Goal: Task Accomplishment & Management: Use online tool/utility

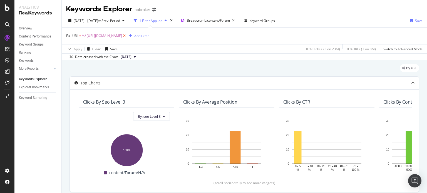
click at [127, 38] on icon at bounding box center [124, 36] width 5 height 6
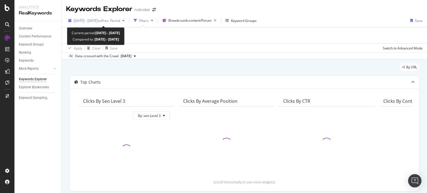
click at [97, 17] on div "[DATE] - [DATE] vs Prev. Period" at bounding box center [96, 20] width 61 height 8
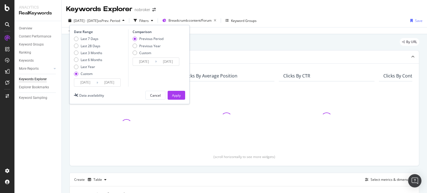
click at [112, 82] on input "[DATE]" at bounding box center [109, 83] width 22 height 8
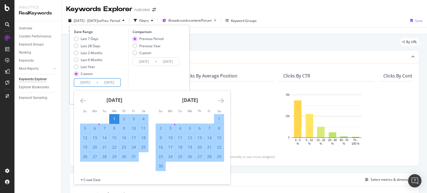
click at [224, 102] on icon "Move forward to switch to the next month." at bounding box center [221, 100] width 6 height 7
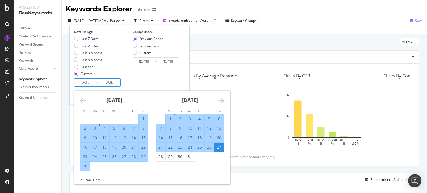
click at [224, 102] on icon "Move forward to switch to the next month." at bounding box center [221, 100] width 6 height 7
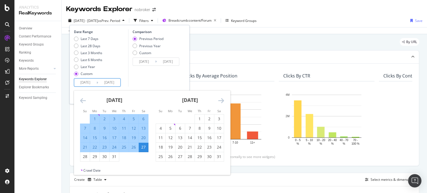
click at [224, 102] on icon "Move forward to switch to the next month." at bounding box center [221, 100] width 6 height 7
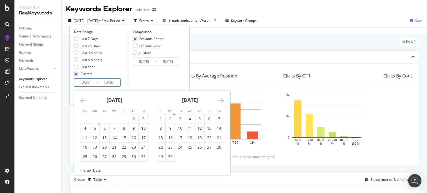
click at [224, 102] on icon "Move forward to switch to the next month." at bounding box center [221, 100] width 6 height 7
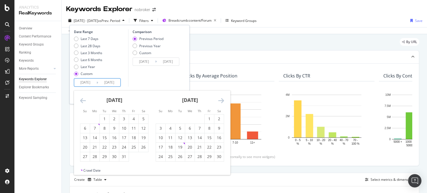
click at [224, 102] on icon "Move forward to switch to the next month." at bounding box center [221, 100] width 6 height 7
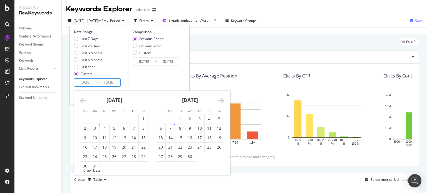
click at [224, 102] on icon "Move forward to switch to the next month." at bounding box center [221, 100] width 6 height 7
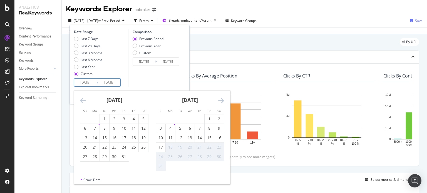
click at [224, 102] on icon "Move forward to switch to the next month." at bounding box center [221, 100] width 6 height 7
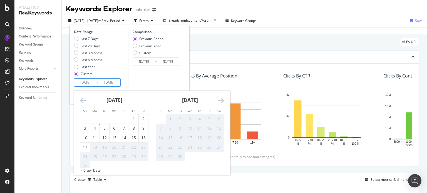
click at [83, 100] on icon "Move backward to switch to the previous month." at bounding box center [83, 100] width 6 height 7
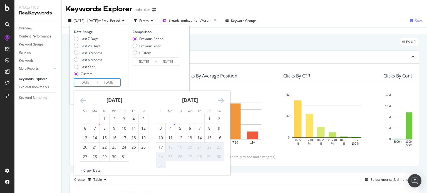
click at [105, 82] on input "[DATE]" at bounding box center [109, 83] width 22 height 8
click at [211, 117] on div "1" at bounding box center [209, 119] width 9 height 6
type input "[DATE]"
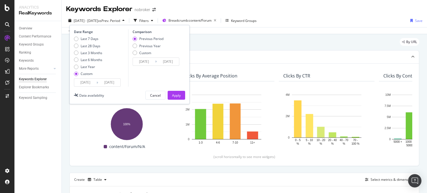
click at [107, 81] on input "[DATE]" at bounding box center [109, 83] width 22 height 8
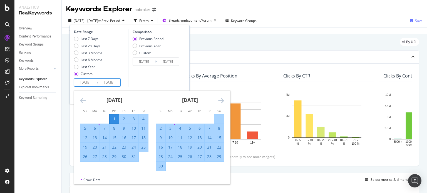
click at [220, 99] on icon "Move forward to switch to the next month." at bounding box center [221, 100] width 6 height 7
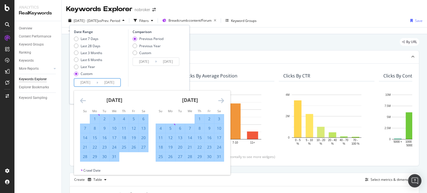
click at [220, 99] on icon "Move forward to switch to the next month." at bounding box center [221, 100] width 6 height 7
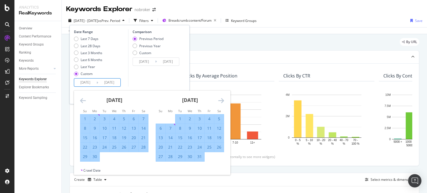
click at [220, 99] on icon "Move forward to switch to the next month." at bounding box center [221, 100] width 6 height 7
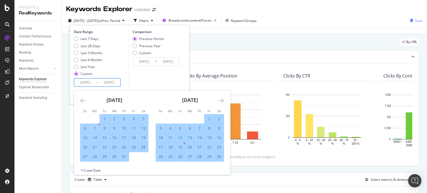
click at [220, 99] on icon "Move forward to switch to the next month." at bounding box center [221, 100] width 6 height 7
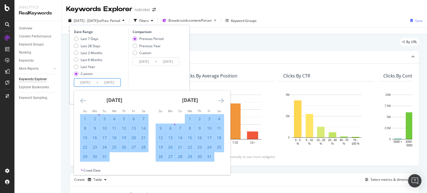
click at [220, 99] on icon "Move forward to switch to the next month." at bounding box center [221, 100] width 6 height 7
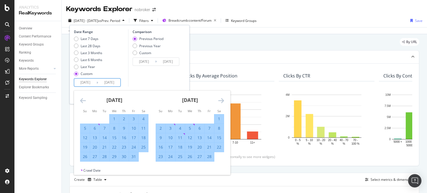
click at [220, 99] on icon "Move forward to switch to the next month." at bounding box center [221, 100] width 6 height 7
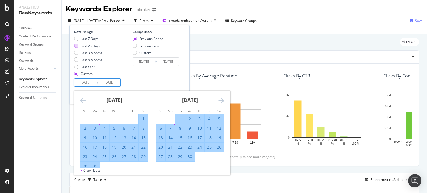
click at [88, 48] on div "Last 28 Days" at bounding box center [91, 46] width 20 height 5
type input "[DATE]"
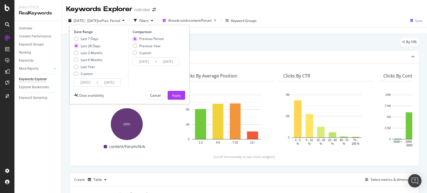
click at [106, 83] on input "[DATE]" at bounding box center [109, 83] width 22 height 8
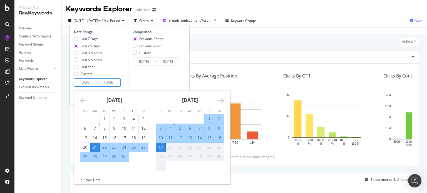
click at [223, 100] on icon "Move forward to switch to the next month." at bounding box center [221, 100] width 6 height 7
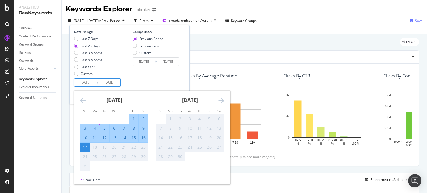
click at [88, 84] on input "[DATE]" at bounding box center [85, 83] width 22 height 8
click at [133, 117] on div "1" at bounding box center [133, 119] width 9 height 6
type input "[DATE]"
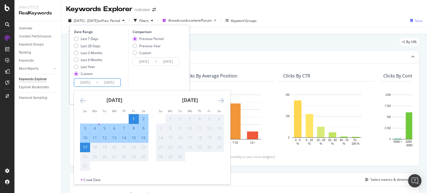
click at [129, 80] on div "Comparison Previous Period Previous Year Custom [DATE] Navigate forward to inte…" at bounding box center [154, 57] width 53 height 57
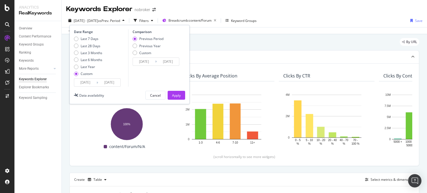
click at [206, 42] on div "By URL" at bounding box center [245, 44] width 350 height 12
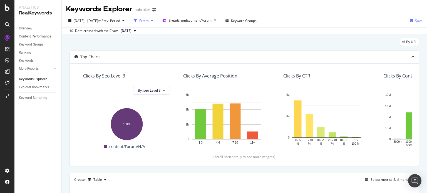
click at [149, 21] on div "Filters" at bounding box center [143, 20] width 9 height 5
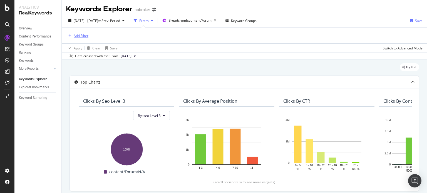
click at [81, 35] on div "Add Filter" at bounding box center [81, 35] width 15 height 5
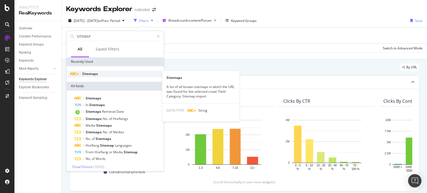
type input "SITEMAP"
click at [85, 76] on div "Sitemaps" at bounding box center [115, 74] width 95 height 7
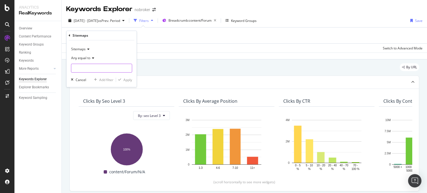
click at [93, 64] on input "text" at bounding box center [101, 68] width 61 height 9
click at [103, 69] on input "PAINTING" at bounding box center [97, 68] width 53 height 9
click at [114, 66] on input "PAINTING" at bounding box center [97, 68] width 53 height 9
type input "P"
type input "painting"
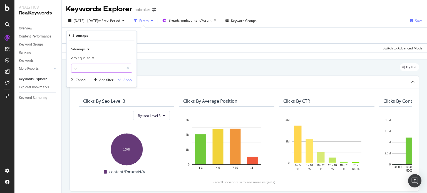
type input "f"
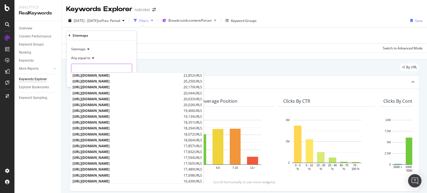
click at [101, 68] on input "text" at bounding box center [101, 68] width 61 height 9
paste input "[URL][DOMAIN_NAME]"
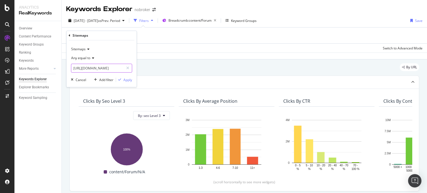
scroll to position [0, 51]
type input "[URL][DOMAIN_NAME]"
click at [130, 80] on div "Apply" at bounding box center [128, 80] width 9 height 5
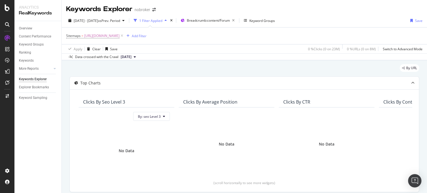
click at [127, 58] on span "[DATE]" at bounding box center [126, 57] width 11 height 5
click at [131, 75] on div "[DATE]" at bounding box center [128, 75] width 16 height 5
click at [170, 50] on div "Apply Clear Save Switch to Advanced Mode" at bounding box center [245, 48] width 366 height 9
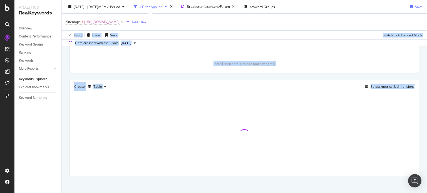
drag, startPoint x: 427, startPoint y: 36, endPoint x: 427, endPoint y: 106, distance: 70.7
click at [427, 106] on div "Keywords Explorer nobroker [DATE] - [DATE] vs Prev. Period 1 Filter Applied Bre…" at bounding box center [245, 96] width 366 height 193
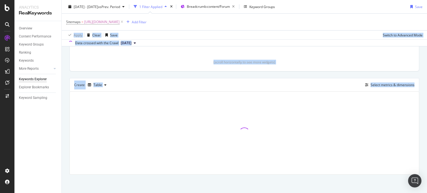
click at [268, 43] on div "Data crossed with the Crawl [DATE]" at bounding box center [245, 43] width 366 height 7
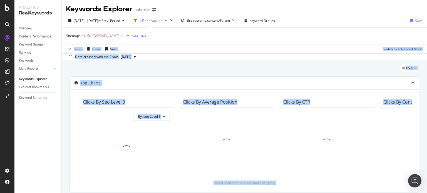
scroll to position [122, 0]
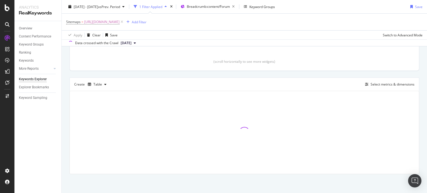
drag, startPoint x: 427, startPoint y: 111, endPoint x: 427, endPoint y: 162, distance: 51.2
click at [427, 162] on div "Keywords Explorer nobroker [DATE] - [DATE] vs Prev. Period 1 Filter Applied Bre…" at bounding box center [245, 96] width 366 height 193
click at [422, 139] on div "By URL Top Charts Clicks By seo Level 3 By: seo Level 3 Clicks By Average Posit…" at bounding box center [245, 66] width 366 height 255
click at [422, 121] on div "By URL Top Charts Clicks By seo Level 3 By: seo Level 3 Clicks By Average Posit…" at bounding box center [245, 66] width 366 height 255
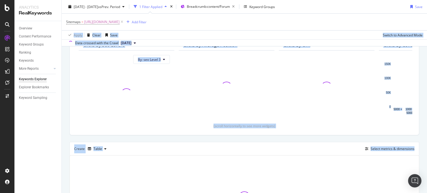
scroll to position [0, 0]
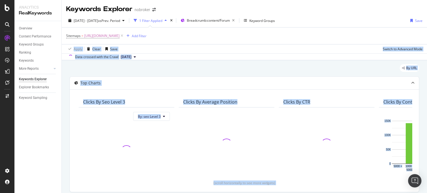
drag, startPoint x: 427, startPoint y: 107, endPoint x: 425, endPoint y: 32, distance: 74.6
click at [425, 32] on div "Keywords Explorer nobroker [DATE] - [DATE] vs Prev. Period 1 Filter Applied Bre…" at bounding box center [245, 96] width 366 height 193
click at [348, 77] on div "Top Charts" at bounding box center [244, 83] width 349 height 13
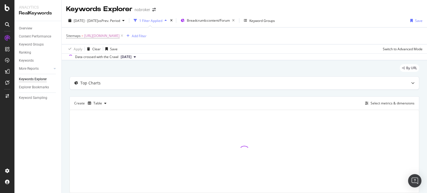
click at [324, 70] on div "By URL" at bounding box center [245, 70] width 350 height 12
click at [157, 75] on div "By URL" at bounding box center [245, 70] width 350 height 12
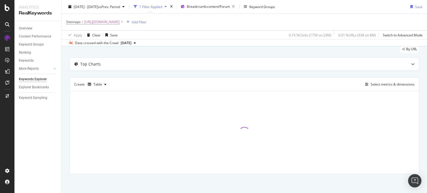
click at [157, 48] on div "By URL" at bounding box center [245, 51] width 350 height 12
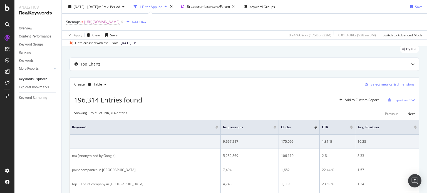
click at [381, 82] on div "Select metrics & dimensions" at bounding box center [393, 84] width 44 height 5
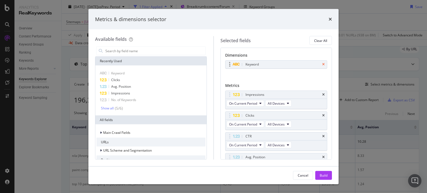
click at [322, 64] on icon "times" at bounding box center [323, 64] width 3 height 3
click at [152, 51] on input "modal" at bounding box center [155, 51] width 101 height 8
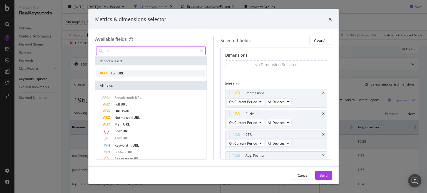
type input "url"
click at [132, 75] on div "Full URL" at bounding box center [151, 73] width 109 height 7
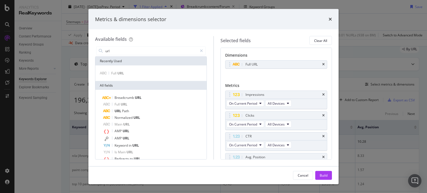
scroll to position [30, 0]
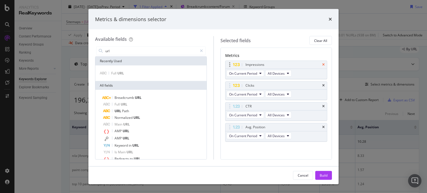
click at [322, 64] on icon "times" at bounding box center [323, 64] width 3 height 3
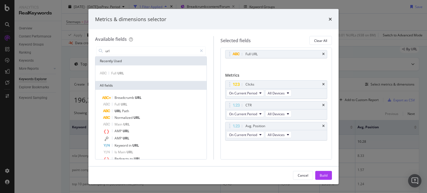
scroll to position [9, 0]
click at [322, 84] on icon "times" at bounding box center [323, 85] width 3 height 3
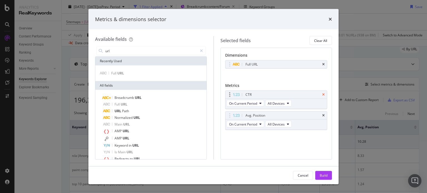
click at [324, 95] on icon "times" at bounding box center [323, 94] width 3 height 3
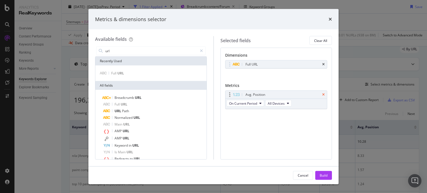
click at [324, 94] on icon "times" at bounding box center [323, 94] width 3 height 3
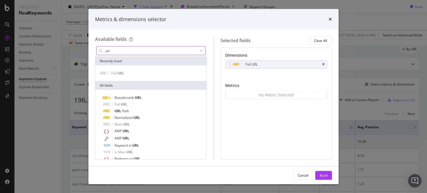
click at [120, 51] on input "url" at bounding box center [151, 51] width 93 height 8
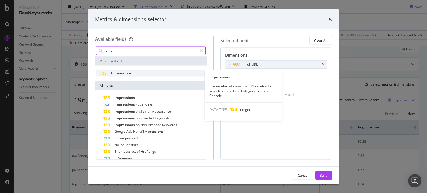
type input "impr"
click at [121, 75] on span "Impressions" at bounding box center [121, 73] width 20 height 5
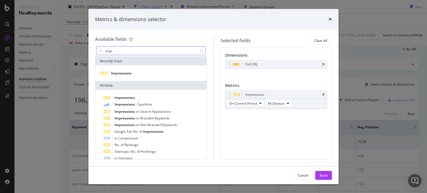
click at [115, 49] on input "impr" at bounding box center [151, 51] width 93 height 8
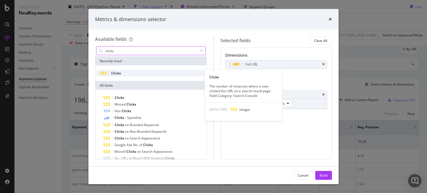
type input "clicks"
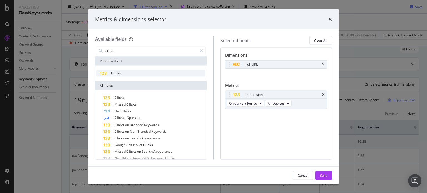
click at [117, 74] on span "Clicks" at bounding box center [116, 73] width 10 height 5
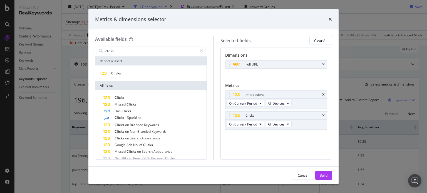
click at [116, 55] on div "clicks" at bounding box center [151, 50] width 112 height 11
click at [116, 54] on input "clicks" at bounding box center [151, 51] width 93 height 8
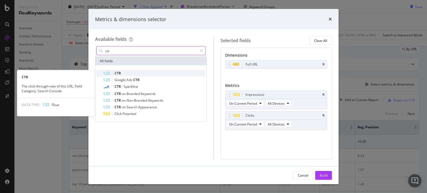
type input "ctr"
click at [114, 73] on div "CTR" at bounding box center [154, 73] width 102 height 7
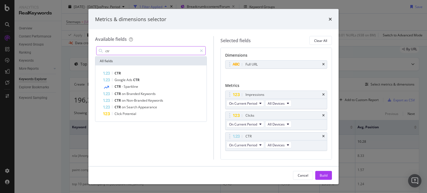
click at [114, 49] on input "ctr" at bounding box center [151, 51] width 93 height 8
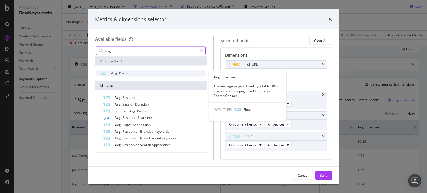
type input "avg"
click at [127, 73] on span "Position" at bounding box center [125, 73] width 12 height 5
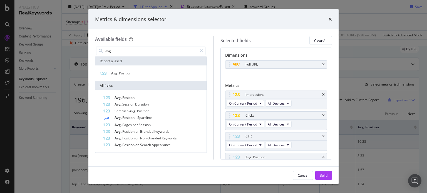
scroll to position [30, 0]
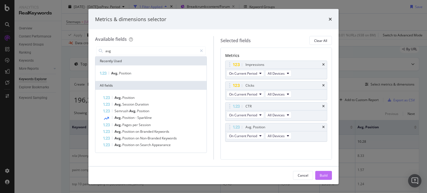
click at [321, 177] on div "Build" at bounding box center [324, 175] width 8 height 5
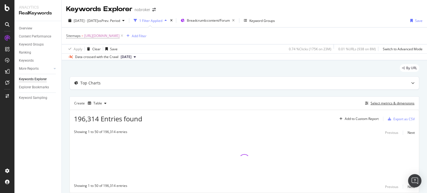
scroll to position [19, 0]
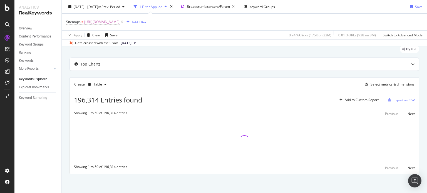
drag, startPoint x: 287, startPoint y: 55, endPoint x: 269, endPoint y: 52, distance: 18.6
click at [269, 52] on div "By URL" at bounding box center [245, 51] width 350 height 12
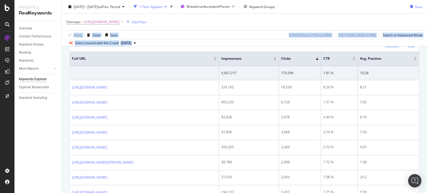
scroll to position [128, 0]
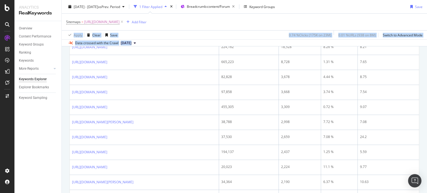
drag, startPoint x: 427, startPoint y: 24, endPoint x: 427, endPoint y: 45, distance: 21.1
click at [427, 45] on div "Keywords Explorer nobroker [DATE] - [DATE] vs Prev. Period 1 Filter Applied Bre…" at bounding box center [245, 96] width 366 height 193
click at [358, 14] on div "Sitemaps = [URL][DOMAIN_NAME] Add Filter" at bounding box center [244, 22] width 357 height 17
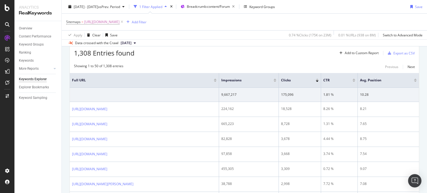
scroll to position [57, 0]
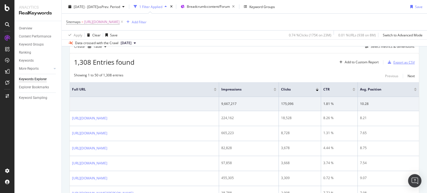
click at [394, 65] on div "Export as CSV" at bounding box center [400, 62] width 29 height 8
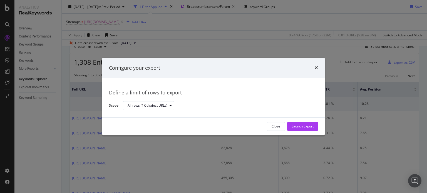
click at [319, 68] on div "Configure your export" at bounding box center [213, 68] width 223 height 21
click at [317, 68] on icon "times" at bounding box center [316, 68] width 3 height 4
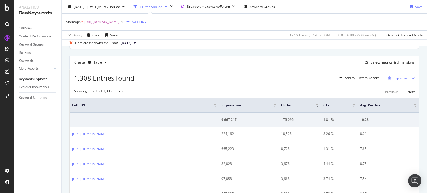
drag, startPoint x: 427, startPoint y: 31, endPoint x: 427, endPoint y: 28, distance: 3.1
click at [427, 28] on div "Keywords Explorer nobroker [DATE] - [DATE] vs Prev. Period 1 Filter Applied Bre…" at bounding box center [245, 96] width 366 height 193
click at [97, 63] on div "Table" at bounding box center [97, 63] width 9 height 3
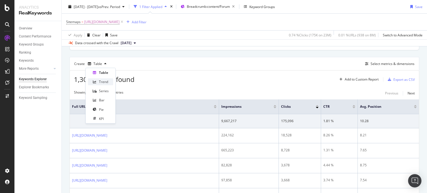
click at [100, 83] on div "Trend" at bounding box center [103, 82] width 9 height 5
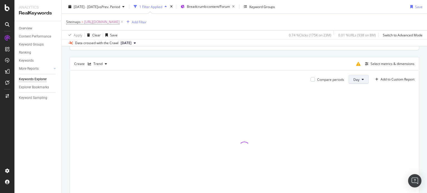
click at [356, 81] on button "Day" at bounding box center [359, 79] width 20 height 9
click at [357, 111] on span "Month" at bounding box center [354, 110] width 10 height 5
click at [372, 65] on div "Select metrics & dimensions" at bounding box center [393, 63] width 44 height 5
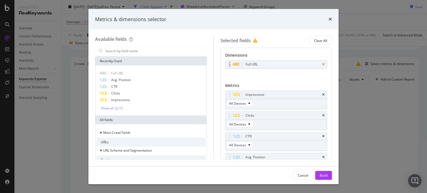
click at [322, 65] on icon "times" at bounding box center [323, 64] width 3 height 3
click at [140, 50] on input "modal" at bounding box center [155, 51] width 101 height 8
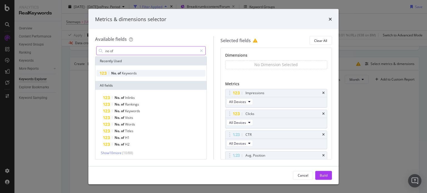
type input "no of"
click at [125, 74] on span "Keywords" at bounding box center [129, 73] width 15 height 5
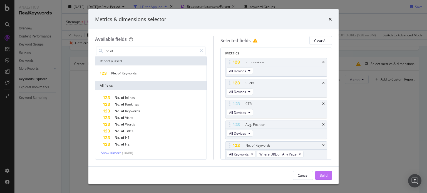
click at [325, 175] on div "Build" at bounding box center [324, 175] width 8 height 5
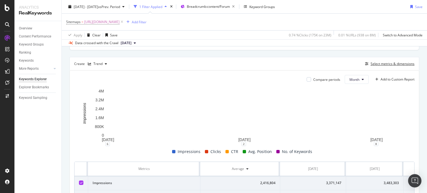
scroll to position [121, 0]
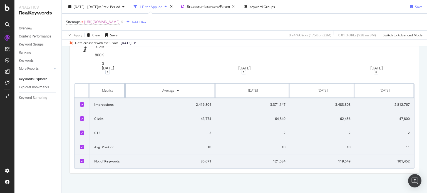
drag, startPoint x: 199, startPoint y: 88, endPoint x: 119, endPoint y: 91, distance: 80.5
click at [119, 91] on th "Metrics" at bounding box center [108, 91] width 36 height 14
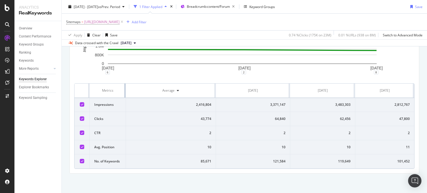
scroll to position [117, 0]
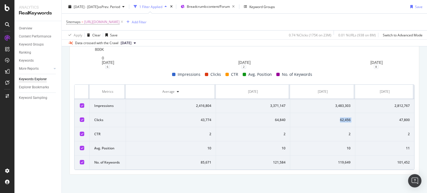
drag, startPoint x: 323, startPoint y: 124, endPoint x: 357, endPoint y: 123, distance: 34.5
click at [357, 123] on tr "Clicks 43,774 64,840 62,456 47,800" at bounding box center [245, 120] width 340 height 14
click at [392, 119] on div "47,800" at bounding box center [385, 120] width 50 height 5
drag, startPoint x: 392, startPoint y: 119, endPoint x: 410, endPoint y: 119, distance: 18.1
click at [410, 119] on td "47,800" at bounding box center [385, 120] width 59 height 14
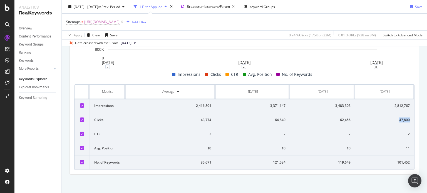
click at [399, 116] on td "47,800" at bounding box center [385, 120] width 59 height 14
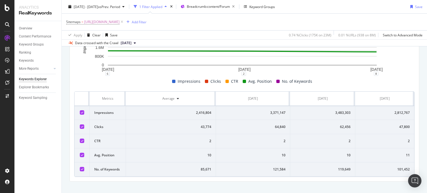
scroll to position [108, 0]
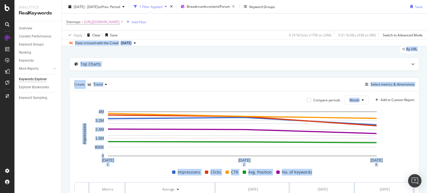
drag, startPoint x: 427, startPoint y: 100, endPoint x: 426, endPoint y: 38, distance: 62.3
click at [426, 38] on div "Keywords Explorer nobroker [DATE] - [DATE] vs Prev. Period 1 Filter Applied Bre…" at bounding box center [245, 96] width 366 height 193
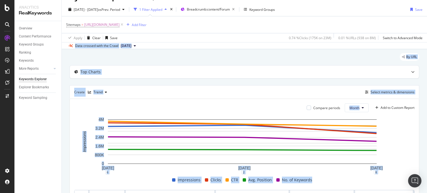
click at [190, 60] on div "By URL" at bounding box center [245, 59] width 350 height 12
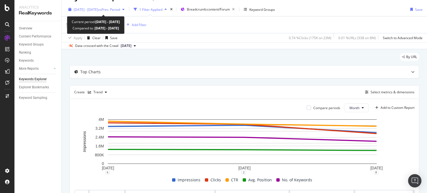
click at [98, 8] on span "[DATE] - [DATE]" at bounding box center [86, 9] width 24 height 5
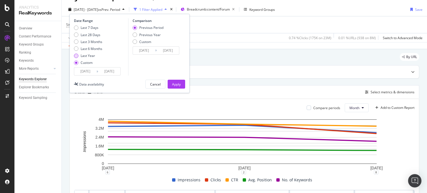
click at [88, 56] on div "Last Year" at bounding box center [88, 55] width 14 height 5
type input "[DATE]"
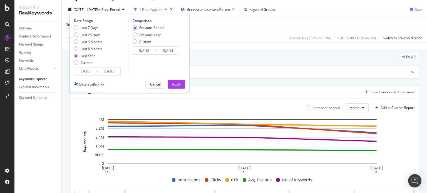
click at [105, 70] on input "[DATE]" at bounding box center [109, 72] width 22 height 8
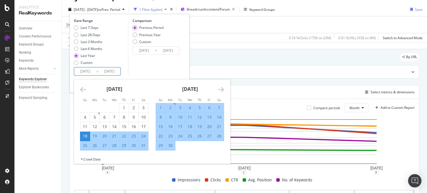
click at [223, 90] on icon "Move forward to switch to the next month." at bounding box center [221, 89] width 6 height 7
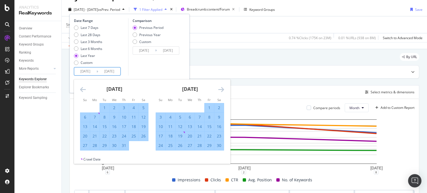
click at [223, 90] on icon "Move forward to switch to the next month." at bounding box center [221, 89] width 6 height 7
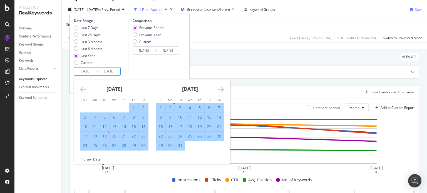
click at [84, 88] on icon "Move backward to switch to the previous month." at bounding box center [83, 89] width 6 height 7
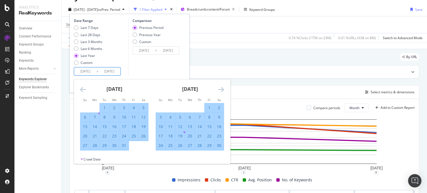
click at [84, 88] on icon "Move backward to switch to the previous month." at bounding box center [83, 89] width 6 height 7
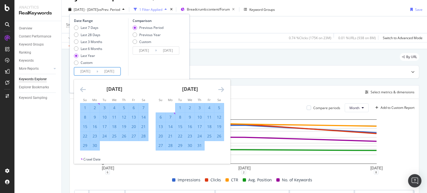
click at [84, 88] on icon "Move backward to switch to the previous month." at bounding box center [83, 89] width 6 height 7
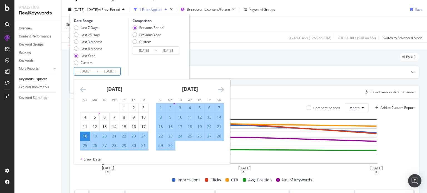
click at [84, 88] on icon "Move backward to switch to the previous month." at bounding box center [83, 89] width 6 height 7
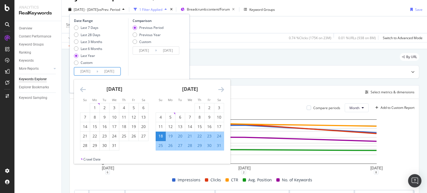
click at [84, 88] on icon "Move backward to switch to the previous month." at bounding box center [83, 89] width 6 height 7
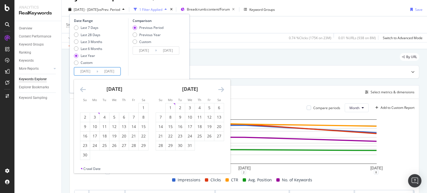
click at [84, 72] on input "[DATE]" at bounding box center [85, 72] width 22 height 8
click at [83, 89] on icon "Move backward to switch to the previous month." at bounding box center [83, 89] width 6 height 7
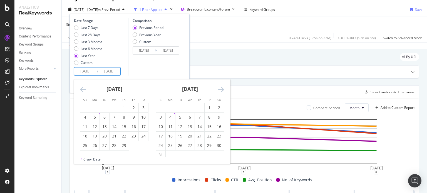
click at [83, 89] on icon "Move backward to switch to the previous month." at bounding box center [83, 89] width 6 height 7
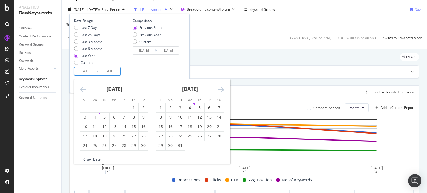
click at [83, 89] on icon "Move backward to switch to the previous month." at bounding box center [83, 89] width 6 height 7
click at [92, 105] on div "1" at bounding box center [94, 108] width 9 height 6
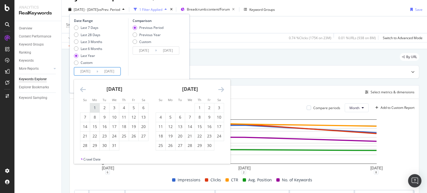
type input "[DATE]"
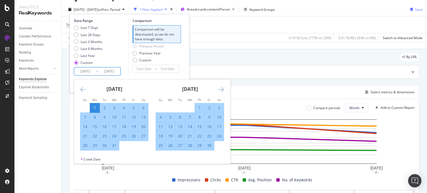
click at [85, 74] on input "[DATE]" at bounding box center [85, 72] width 22 height 8
click at [223, 90] on icon "Move forward to switch to the next month." at bounding box center [221, 89] width 6 height 7
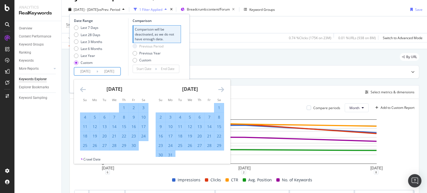
click at [223, 90] on icon "Move forward to switch to the next month." at bounding box center [221, 89] width 6 height 7
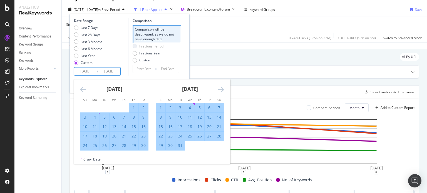
click at [223, 90] on icon "Move forward to switch to the next month." at bounding box center [221, 89] width 6 height 7
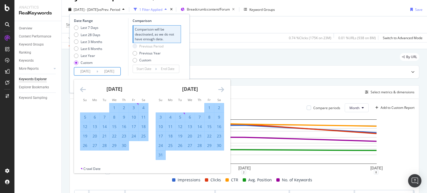
click at [223, 90] on icon "Move forward to switch to the next month." at bounding box center [221, 89] width 6 height 7
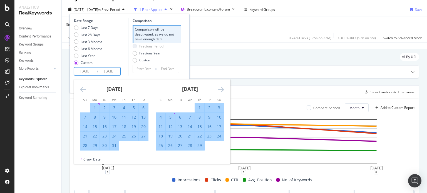
click at [223, 90] on icon "Move forward to switch to the next month." at bounding box center [221, 89] width 6 height 7
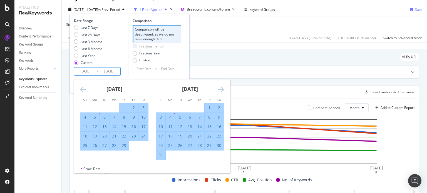
click at [223, 90] on icon "Move forward to switch to the next month." at bounding box center [221, 89] width 6 height 7
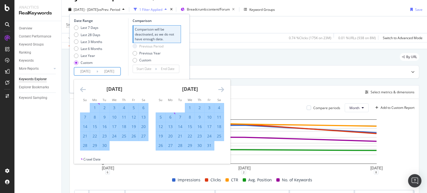
click at [223, 90] on icon "Move forward to switch to the next month." at bounding box center [221, 89] width 6 height 7
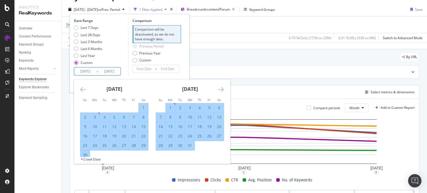
click at [223, 90] on icon "Move forward to switch to the next month." at bounding box center [221, 89] width 6 height 7
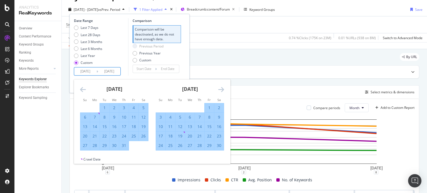
click at [223, 90] on icon "Move forward to switch to the next month." at bounding box center [221, 89] width 6 height 7
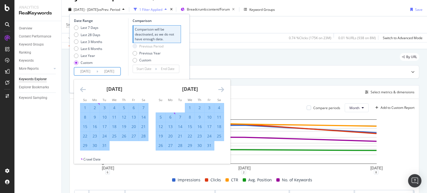
click at [223, 90] on icon "Move forward to switch to the next month." at bounding box center [221, 89] width 6 height 7
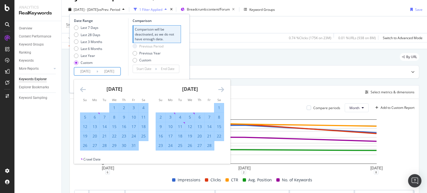
click at [223, 90] on icon "Move forward to switch to the next month." at bounding box center [221, 89] width 6 height 7
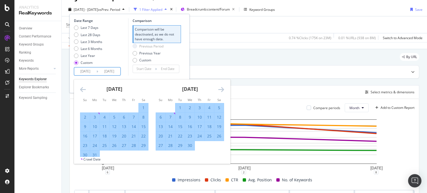
click at [223, 90] on icon "Move forward to switch to the next month." at bounding box center [221, 89] width 6 height 7
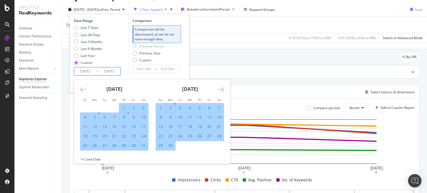
click at [223, 90] on icon "Move forward to switch to the next month." at bounding box center [221, 89] width 6 height 7
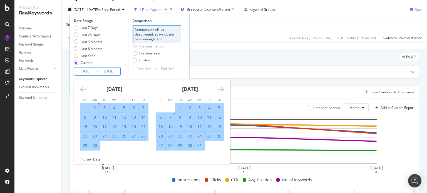
click at [223, 90] on icon "Move forward to switch to the next month." at bounding box center [221, 89] width 6 height 7
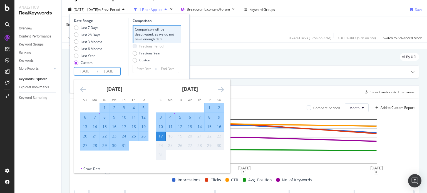
click at [223, 90] on icon "Move forward to switch to the next month." at bounding box center [221, 89] width 6 height 7
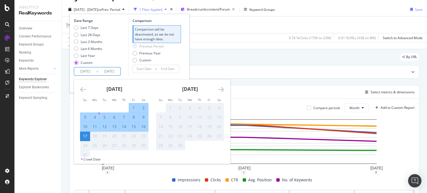
click at [223, 90] on icon "Move forward to switch to the next month." at bounding box center [221, 89] width 6 height 7
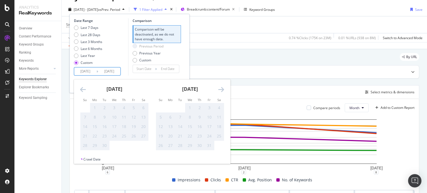
click at [183, 67] on div "Date Range Last 7 Days Last 28 Days Last 3 Months Last 6 Months Last Year Custo…" at bounding box center [129, 46] width 111 height 57
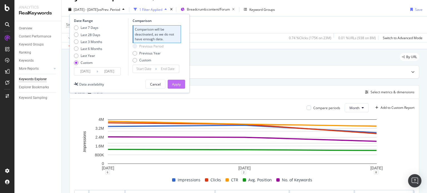
click at [180, 81] on div "Apply" at bounding box center [176, 84] width 9 height 8
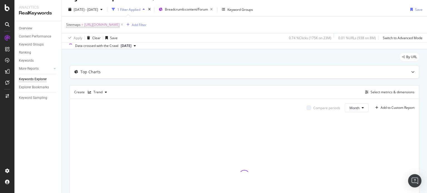
click at [180, 81] on div "Top Charts Create Trend Select metrics & dimensions Compare periods Month Add t…" at bounding box center [245, 152] width 350 height 174
click at [130, 57] on div "By URL" at bounding box center [245, 59] width 350 height 12
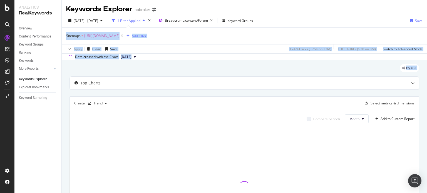
drag, startPoint x: 427, startPoint y: 59, endPoint x: 427, endPoint y: 23, distance: 35.9
click at [427, 23] on div "Keywords Explorer nobroker [DATE] - [DATE] 1 Filter Applied Breadcrumb: content…" at bounding box center [245, 96] width 366 height 193
click at [334, 33] on div "Sitemaps = [URL][DOMAIN_NAME] Add Filter" at bounding box center [244, 36] width 357 height 17
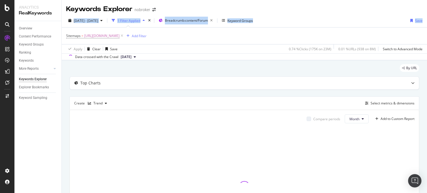
drag, startPoint x: 427, startPoint y: 22, endPoint x: 417, endPoint y: 10, distance: 15.6
click at [417, 10] on div "Keywords Explorer nobroker [DATE] - [DATE] 1 Filter Applied Breadcrumb: content…" at bounding box center [245, 96] width 366 height 193
click at [327, 22] on div "[DATE] - [DATE] 1 Filter Applied Breadcrumb: content/Forum Keyword Groups Save" at bounding box center [245, 21] width 366 height 11
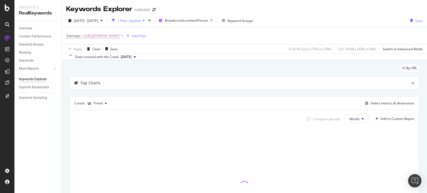
click at [146, 65] on div "By URL" at bounding box center [245, 70] width 350 height 12
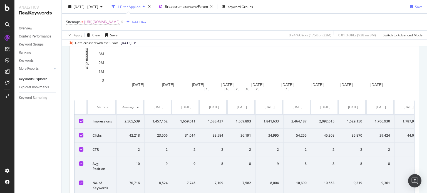
scroll to position [136, 0]
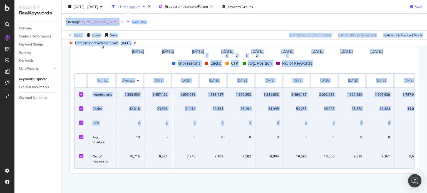
drag, startPoint x: 427, startPoint y: 22, endPoint x: 427, endPoint y: 126, distance: 104.3
click at [427, 126] on div "Keywords Explorer nobroker [DATE] - [DATE] 1 Filter Applied Breadcrumb: content…" at bounding box center [245, 96] width 366 height 193
click at [219, 172] on div "Compare periods Month Add to Custom Report [DATE] [DATE] [DATE] [DATE] [DATE] […" at bounding box center [244, 77] width 349 height 191
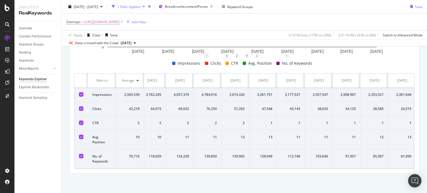
scroll to position [0, 513]
drag, startPoint x: 81, startPoint y: 69, endPoint x: 421, endPoint y: 166, distance: 353.8
click at [421, 166] on div "By URL Top Charts Create Trend Select metrics & dimensions Compare periods Mont…" at bounding box center [245, 62] width 366 height 261
copy thead
click at [182, 36] on div "Apply Clear Save 0.76 % Clicks ( 1M on 159M ) 0 % URLs ( 1K on 16M ) Switch to …" at bounding box center [245, 34] width 366 height 9
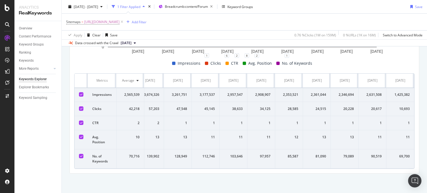
click at [132, 42] on span "[DATE]" at bounding box center [126, 43] width 11 height 5
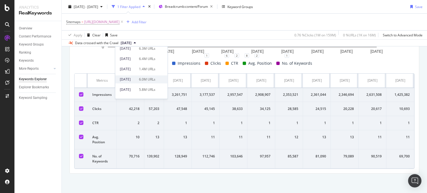
click at [149, 77] on div "[DATE] 6.0M URLs" at bounding box center [141, 79] width 52 height 8
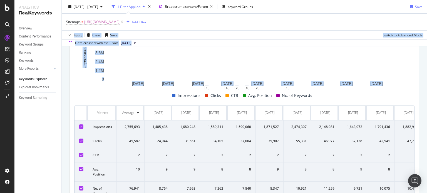
scroll to position [136, 0]
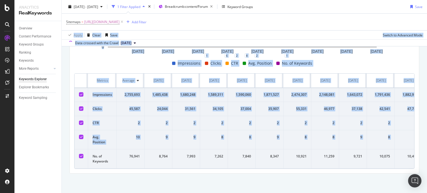
drag, startPoint x: 427, startPoint y: 77, endPoint x: 427, endPoint y: 138, distance: 60.4
click at [427, 138] on div "Keywords Explorer nobroker [DATE] - [DATE] 1 Filter Applied Breadcrumb: content…" at bounding box center [245, 96] width 366 height 193
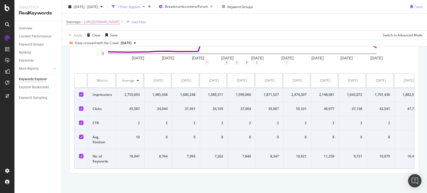
click at [339, 187] on div "By URL Top Charts Create Trend Select metrics & dimensions Compare periods Mont…" at bounding box center [245, 66] width 366 height 254
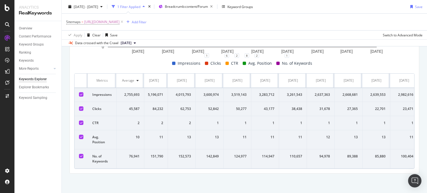
scroll to position [0, 513]
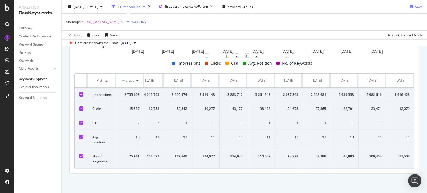
click at [356, 181] on div "By URL Top Charts Create Trend Select metrics & dimensions Compare periods Mont…" at bounding box center [245, 62] width 366 height 261
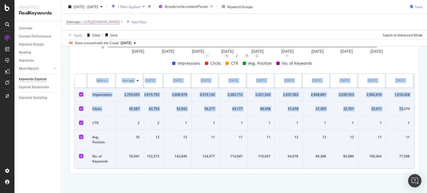
drag, startPoint x: 399, startPoint y: 106, endPoint x: 414, endPoint y: 105, distance: 15.4
click at [414, 105] on div "Compare periods Month Add to Custom Report [DATE] [DATE] [DATE] [DATE] [DATE] […" at bounding box center [244, 77] width 349 height 191
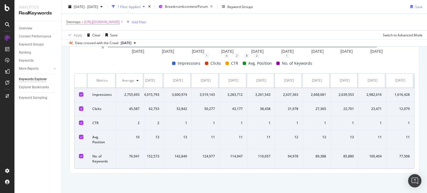
click at [391, 107] on div "12,079" at bounding box center [400, 109] width 19 height 5
drag, startPoint x: 364, startPoint y: 106, endPoint x: 377, endPoint y: 105, distance: 12.9
click at [377, 107] on div "23,471" at bounding box center [372, 109] width 19 height 5
drag, startPoint x: 148, startPoint y: 70, endPoint x: 427, endPoint y: 177, distance: 299.1
click at [427, 177] on div "Keywords Explorer nobroker [DATE] - [DATE] 1 Filter Applied Breadcrumb: content…" at bounding box center [245, 96] width 366 height 193
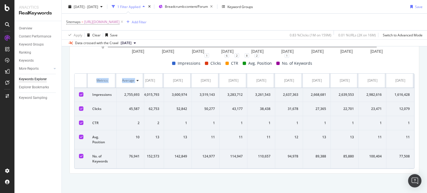
copy thead "Metrics Average"
click at [87, 74] on div at bounding box center [87, 81] width 1 height 14
click at [80, 74] on th at bounding box center [82, 81] width 14 height 14
drag, startPoint x: 78, startPoint y: 71, endPoint x: 427, endPoint y: 199, distance: 372.3
click at [427, 193] on html "Analytics RealKeywords Overview Content Performance Keyword Groups Ranking Keyw…" at bounding box center [213, 96] width 427 height 193
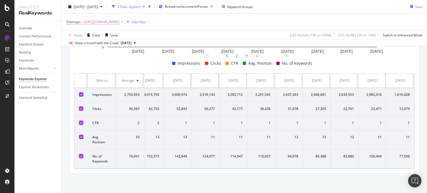
copy thead
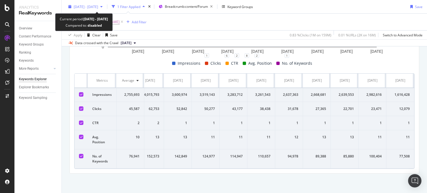
click at [92, 10] on div "[DATE] - [DATE]" at bounding box center [85, 7] width 39 height 8
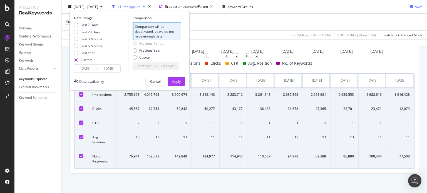
click at [109, 69] on input "[DATE]" at bounding box center [109, 69] width 22 height 8
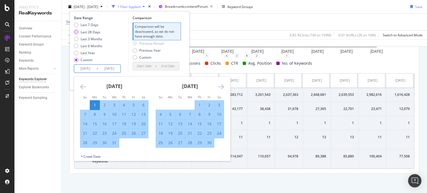
click at [85, 34] on div "Last 28 Days" at bounding box center [91, 31] width 20 height 5
type input "[DATE]"
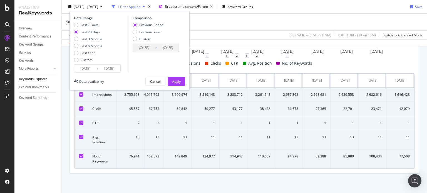
click at [104, 66] on input "[DATE]" at bounding box center [109, 69] width 22 height 8
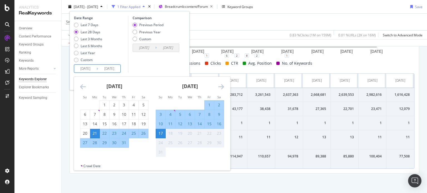
click at [84, 72] on input "[DATE]" at bounding box center [85, 69] width 22 height 8
click at [105, 105] on div "1" at bounding box center [104, 105] width 9 height 6
type input "[DATE]"
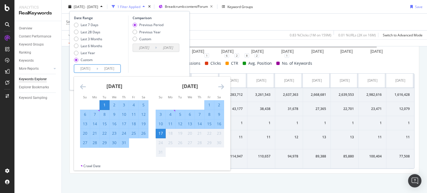
click at [106, 69] on input "[DATE]" at bounding box center [109, 69] width 22 height 8
click at [125, 145] on div "31" at bounding box center [123, 143] width 9 height 6
type input "[DATE]"
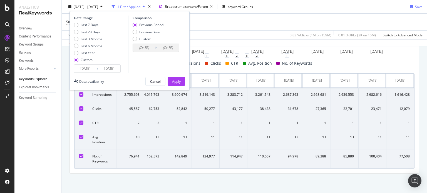
click at [109, 65] on input "[DATE]" at bounding box center [109, 69] width 22 height 8
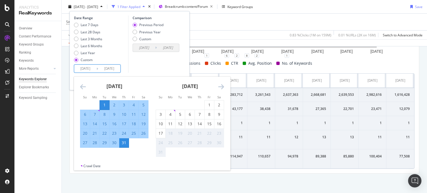
click at [154, 70] on div "Comparison Previous Period Previous Year Custom [DATE] Navigate forward to inte…" at bounding box center [154, 44] width 53 height 57
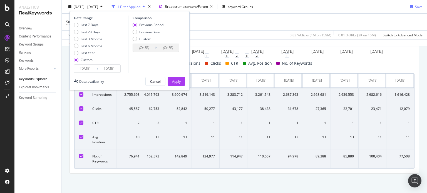
click at [112, 70] on input "[DATE]" at bounding box center [109, 69] width 22 height 8
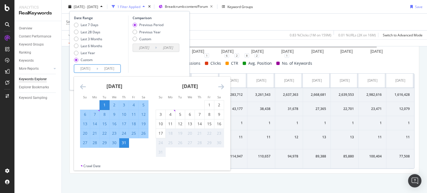
click at [154, 65] on div "Comparison Previous Period Previous Year Custom [DATE] Navigate forward to inte…" at bounding box center [154, 44] width 53 height 57
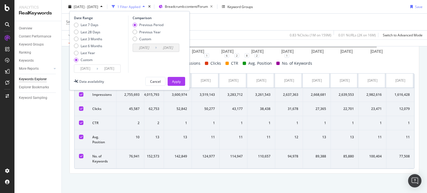
click at [130, 62] on div "Comparison Previous Period Previous Year Custom [DATE] Navigate forward to inte…" at bounding box center [154, 44] width 53 height 57
click at [106, 70] on input "[DATE]" at bounding box center [109, 69] width 22 height 8
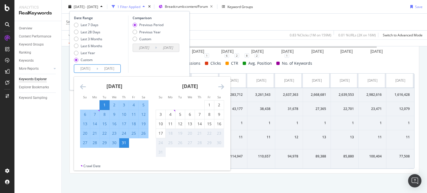
click at [146, 72] on div "Comparison Previous Period Previous Year Custom [DATE] Navigate forward to inte…" at bounding box center [154, 44] width 53 height 57
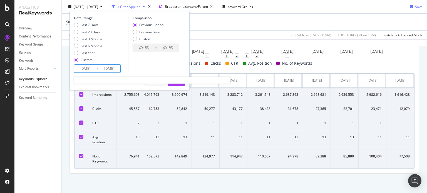
click at [104, 67] on input "[DATE]" at bounding box center [109, 69] width 22 height 8
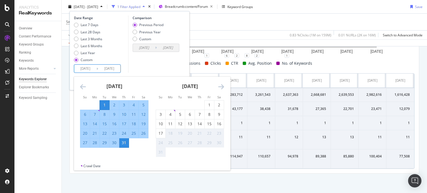
click at [159, 63] on div "Comparison Previous Period Previous Year Custom [DATE] Navigate forward to inte…" at bounding box center [154, 44] width 53 height 57
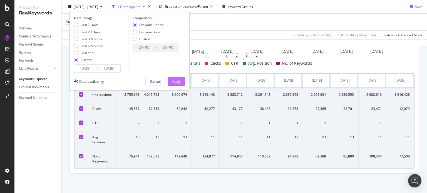
click at [177, 82] on div "Apply" at bounding box center [176, 81] width 9 height 5
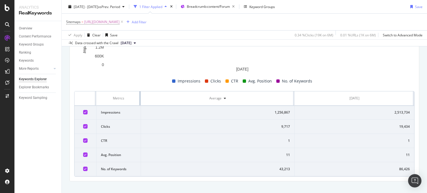
scroll to position [117, 0]
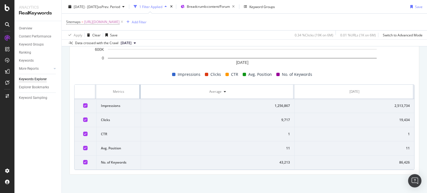
drag, startPoint x: 254, startPoint y: 86, endPoint x: 90, endPoint y: 84, distance: 163.6
click at [90, 85] on tr "Metrics Average [DATE]" at bounding box center [245, 92] width 340 height 14
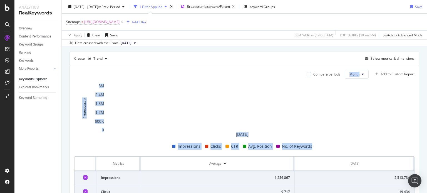
drag, startPoint x: 427, startPoint y: 100, endPoint x: 427, endPoint y: 57, distance: 43.1
click at [427, 57] on div "Keywords Explorer nobroker [DATE] - [DATE] vs Prev. Period 1 Filter Applied Bre…" at bounding box center [245, 96] width 366 height 193
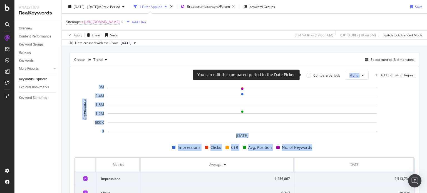
click at [314, 76] on div "Compare periods" at bounding box center [327, 75] width 27 height 5
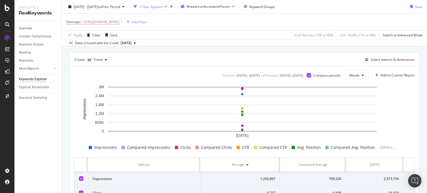
click at [267, 55] on div "Create Trend Select metrics & dimensions" at bounding box center [245, 59] width 350 height 13
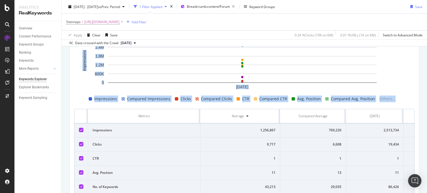
scroll to position [121, 0]
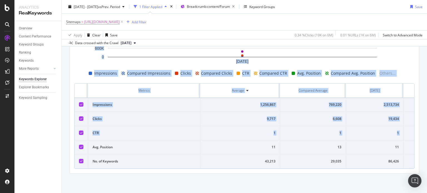
drag, startPoint x: 427, startPoint y: 60, endPoint x: 427, endPoint y: 128, distance: 68.2
click at [427, 128] on div "Keywords Explorer nobroker [DATE] - [DATE] vs Prev. Period 1 Filter Applied Bre…" at bounding box center [245, 96] width 366 height 193
click at [266, 131] on div "1" at bounding box center [240, 133] width 71 height 5
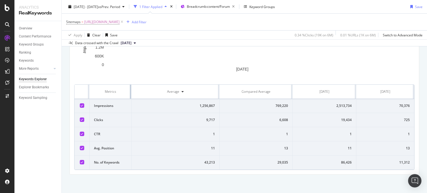
drag, startPoint x: 199, startPoint y: 85, endPoint x: 125, endPoint y: 88, distance: 74.6
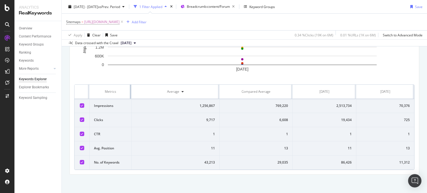
click at [125, 88] on th "Metrics" at bounding box center [111, 92] width 42 height 14
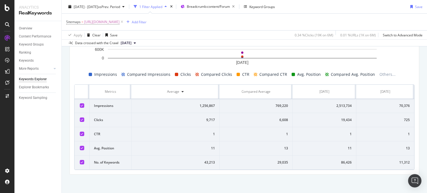
click at [216, 88] on th "Average" at bounding box center [176, 92] width 88 height 14
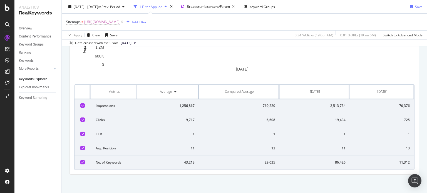
drag, startPoint x: 217, startPoint y: 90, endPoint x: 178, endPoint y: 93, distance: 38.6
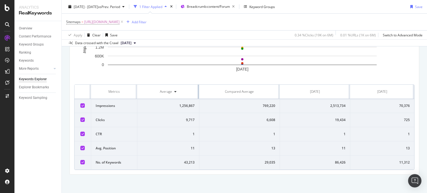
click at [178, 93] on th "Average" at bounding box center [168, 92] width 62 height 14
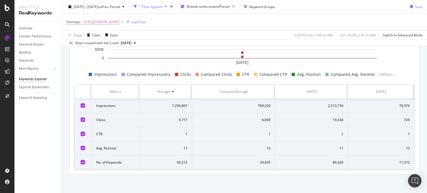
click at [186, 114] on td "9,717" at bounding box center [166, 120] width 52 height 14
drag, startPoint x: 78, startPoint y: 88, endPoint x: 427, endPoint y: 178, distance: 360.4
click at [427, 178] on div "Keywords Explorer nobroker [DATE] - [DATE] vs Prev. Period 1 Filter Applied Bre…" at bounding box center [245, 96] width 366 height 193
copy thead
click at [122, 1] on div "[DATE] - [DATE] vs Prev. Period 1 Filter Applied Breadcrumb: content/Forum Keyw…" at bounding box center [245, 23] width 366 height 46
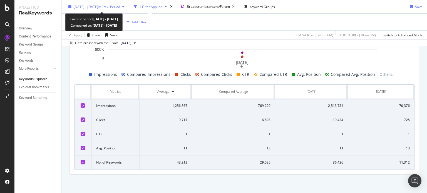
click at [110, 4] on span "vs Prev. Period" at bounding box center [109, 6] width 22 height 5
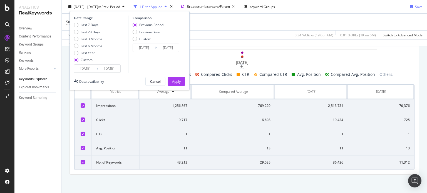
click at [110, 69] on input "[DATE]" at bounding box center [109, 69] width 22 height 8
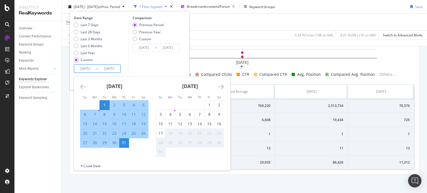
click at [110, 66] on input "[DATE]" at bounding box center [109, 69] width 22 height 8
click at [141, 62] on div "Comparison Previous Period Previous Year Custom [DATE] Navigate forward to inte…" at bounding box center [154, 44] width 53 height 57
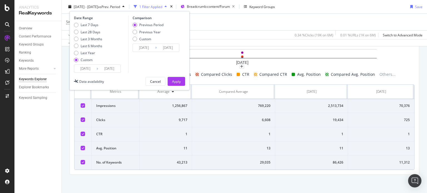
click at [142, 48] on input "[DATE]" at bounding box center [144, 48] width 22 height 8
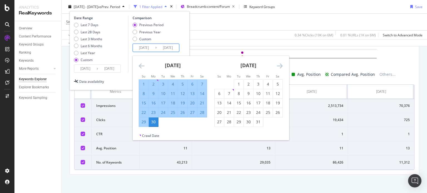
click at [139, 49] on input "[DATE]" at bounding box center [144, 48] width 22 height 8
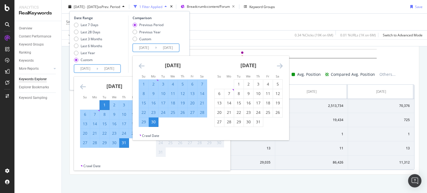
click at [112, 68] on input "[DATE]" at bounding box center [109, 69] width 22 height 8
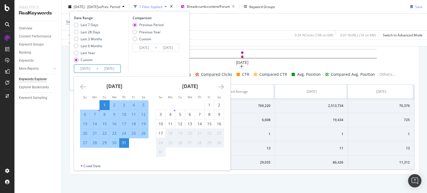
click at [140, 47] on input "[DATE]" at bounding box center [144, 48] width 22 height 8
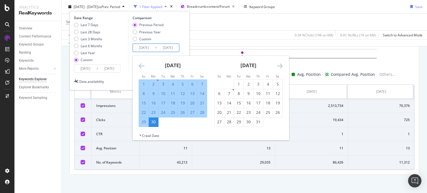
click at [141, 65] on icon "Move backward to switch to the previous month." at bounding box center [142, 66] width 6 height 7
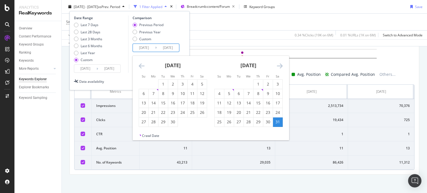
click at [141, 65] on icon "Move backward to switch to the previous month." at bounding box center [142, 66] width 6 height 7
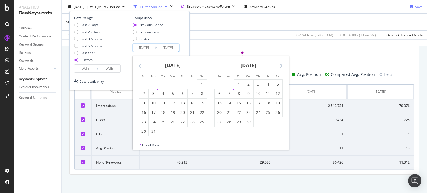
click at [141, 65] on icon "Move backward to switch to the previous month." at bounding box center [142, 66] width 6 height 7
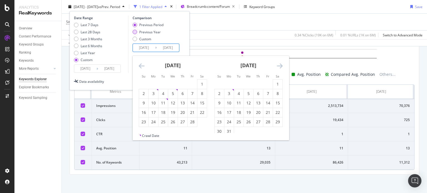
click at [144, 31] on div "Previous Year" at bounding box center [149, 31] width 21 height 5
type input "[DATE]"
click at [140, 50] on input "[DATE]" at bounding box center [144, 48] width 22 height 8
click at [137, 63] on div "[DATE] 1 2 3 4 5 6 7 8 9 10 11 12 13 14 15 16 17 18 19 20 21 22 23 24 25 26 27 …" at bounding box center [173, 91] width 76 height 71
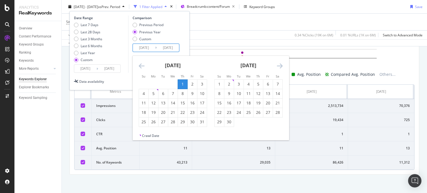
click at [139, 64] on icon "Move backward to switch to the previous month." at bounding box center [142, 66] width 6 height 7
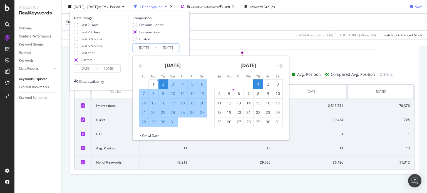
click at [144, 47] on input "[DATE]" at bounding box center [144, 48] width 22 height 8
click at [154, 82] on div "1" at bounding box center [153, 85] width 9 height 6
type input "[DATE]"
click at [165, 48] on input "[DATE]" at bounding box center [168, 48] width 22 height 8
click at [173, 121] on div "31" at bounding box center [172, 122] width 9 height 6
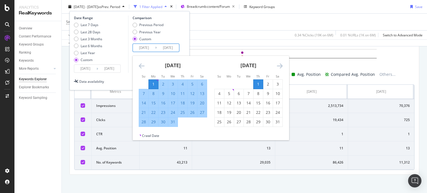
type input "[DATE]"
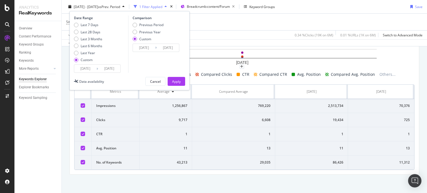
click at [162, 47] on input "[DATE]" at bounding box center [168, 48] width 22 height 8
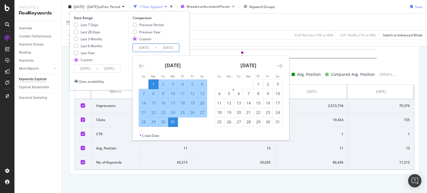
click at [184, 50] on div "Date Range Last 7 Days Last 28 Days Last 3 Months Last 6 Months Last Year Custo…" at bounding box center [129, 44] width 111 height 57
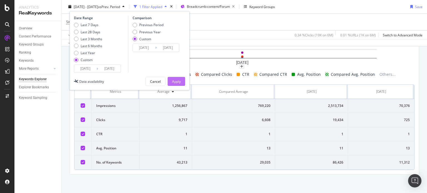
click at [176, 82] on div "Apply" at bounding box center [176, 81] width 9 height 5
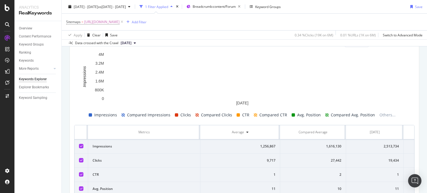
scroll to position [121, 0]
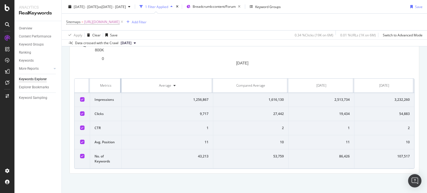
drag, startPoint x: 199, startPoint y: 84, endPoint x: 95, endPoint y: 90, distance: 104.2
click at [95, 90] on th "Metrics" at bounding box center [106, 86] width 32 height 14
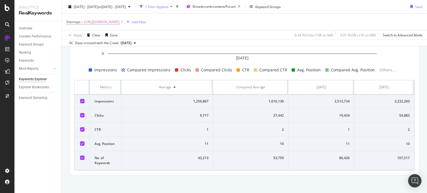
drag, startPoint x: 77, startPoint y: 82, endPoint x: 419, endPoint y: 164, distance: 351.2
click at [419, 164] on div "By URL Top Charts Create Trend Select metrics & dimensions Current: [DATE] - [D…" at bounding box center [245, 67] width 366 height 256
copy thead
click at [400, 65] on div at bounding box center [244, 64] width 341 height 4
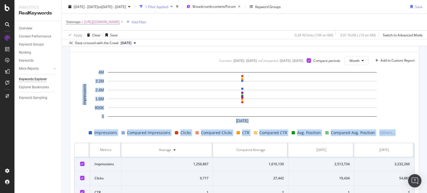
scroll to position [53, 0]
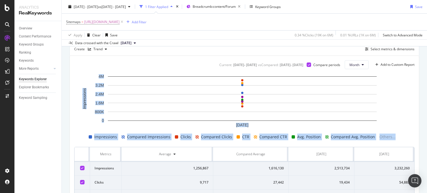
drag, startPoint x: 427, startPoint y: 109, endPoint x: 426, endPoint y: 69, distance: 39.5
click at [426, 69] on div "Keywords Explorer nobroker [DATE] - [DATE] vs [DATE] - [DATE] 1 Filter Applied …" at bounding box center [245, 96] width 366 height 193
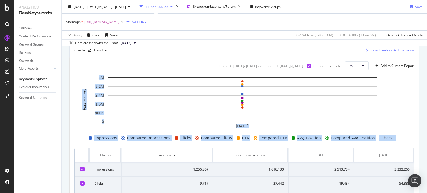
click at [373, 50] on div "Select metrics & dimensions" at bounding box center [393, 50] width 44 height 5
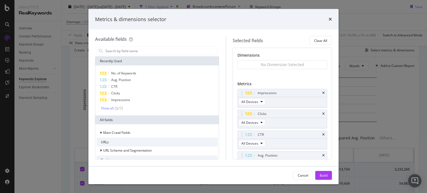
scroll to position [49, 0]
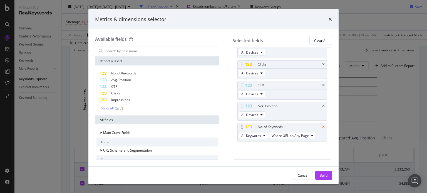
click at [322, 126] on icon "times" at bounding box center [323, 127] width 3 height 3
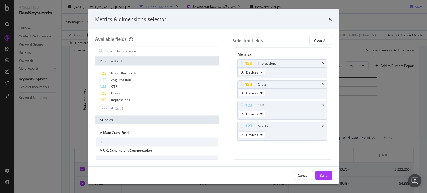
scroll to position [29, 0]
click at [147, 49] on input "modal" at bounding box center [161, 51] width 113 height 8
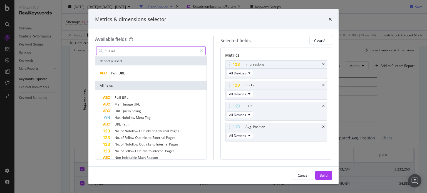
type input "full url"
click at [120, 78] on div "Full URL" at bounding box center [150, 74] width 111 height 16
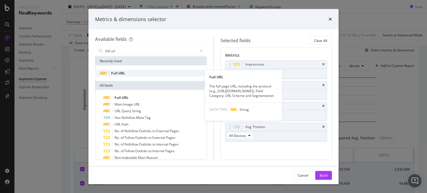
click at [119, 74] on span "URL" at bounding box center [122, 73] width 7 height 5
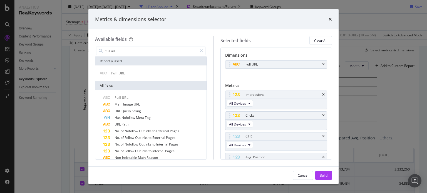
scroll to position [30, 0]
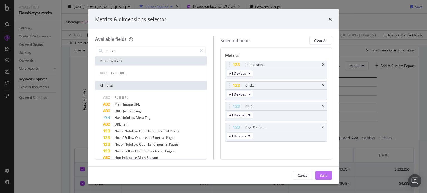
click at [322, 177] on div "Build" at bounding box center [324, 175] width 8 height 5
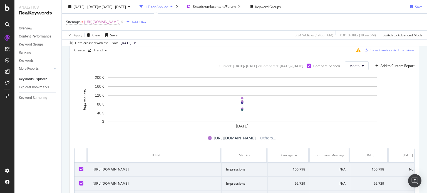
click at [382, 51] on div "Select metrics & dimensions" at bounding box center [393, 50] width 44 height 5
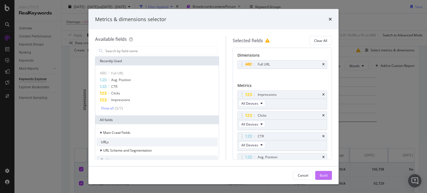
click at [324, 179] on div "Build" at bounding box center [324, 175] width 8 height 8
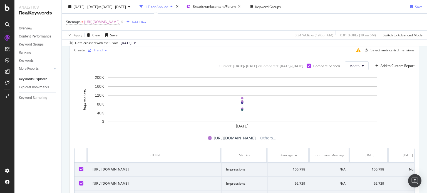
click at [100, 47] on div "Trend" at bounding box center [98, 50] width 24 height 8
click at [100, 61] on div "Table" at bounding box center [103, 59] width 9 height 5
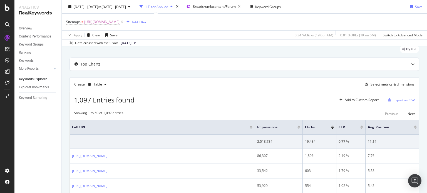
scroll to position [53, 0]
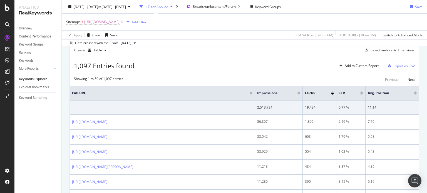
click at [211, 60] on div "1,097 Entries found Add to Custom Report Export as CSV" at bounding box center [244, 64] width 349 height 14
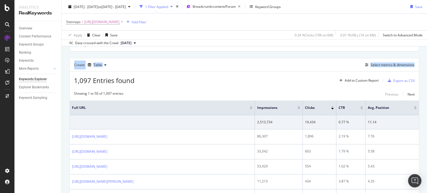
click at [426, 40] on div "Keywords Explorer nobroker [DATE] - [DATE] vs [DATE] - [DATE] 1 Filter Applied …" at bounding box center [245, 96] width 366 height 193
click at [375, 64] on div "Select metrics & dimensions" at bounding box center [393, 65] width 44 height 5
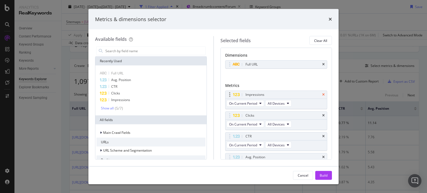
click at [322, 94] on icon "times" at bounding box center [323, 94] width 3 height 3
click at [322, 114] on icon "times" at bounding box center [323, 115] width 3 height 3
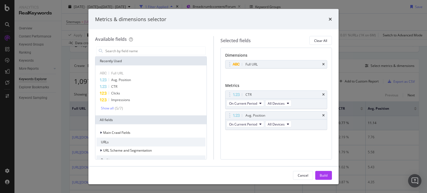
click at [320, 94] on div "CTR" at bounding box center [283, 95] width 77 height 6
click at [325, 95] on icon "times" at bounding box center [323, 94] width 3 height 3
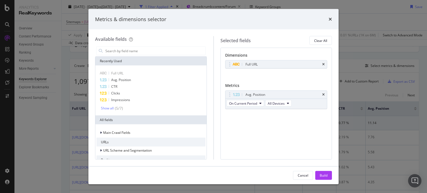
click at [325, 95] on icon "times" at bounding box center [323, 94] width 3 height 3
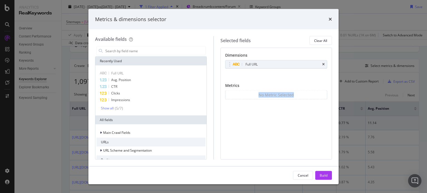
click at [325, 95] on div "No Metric Selected" at bounding box center [276, 95] width 102 height 9
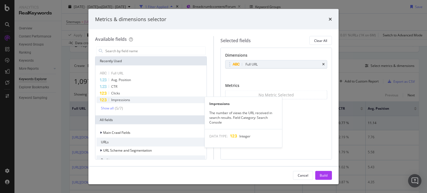
click at [125, 100] on span "Impressions" at bounding box center [120, 100] width 19 height 5
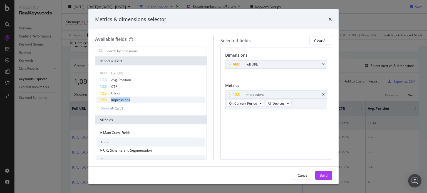
click at [125, 100] on span "Impressions" at bounding box center [120, 100] width 19 height 5
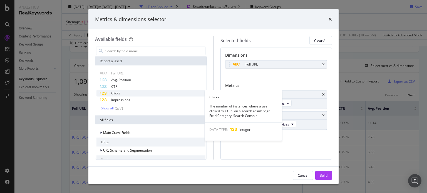
click at [116, 91] on div "Clicks" at bounding box center [151, 93] width 109 height 7
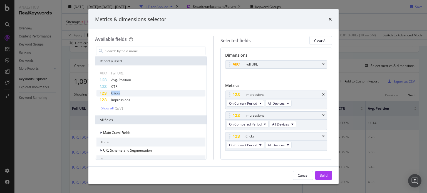
click at [116, 91] on div "Clicks" at bounding box center [151, 93] width 109 height 7
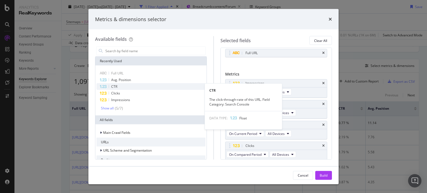
click at [113, 83] on div "CTR" at bounding box center [151, 86] width 109 height 7
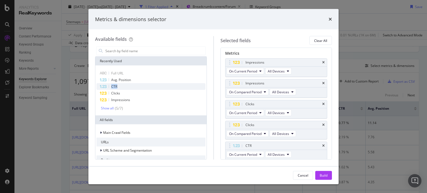
click at [113, 83] on div "CTR" at bounding box center [151, 86] width 109 height 7
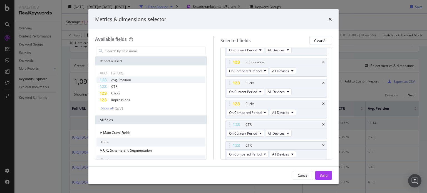
click at [115, 78] on span "Avg. Position" at bounding box center [121, 80] width 20 height 5
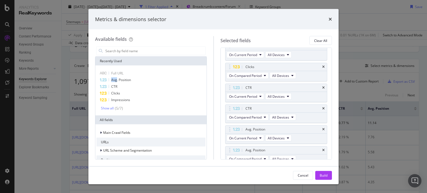
scroll to position [113, 0]
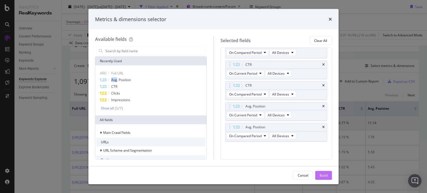
click at [328, 177] on button "Build" at bounding box center [324, 175] width 17 height 9
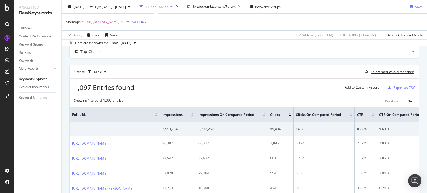
scroll to position [26, 0]
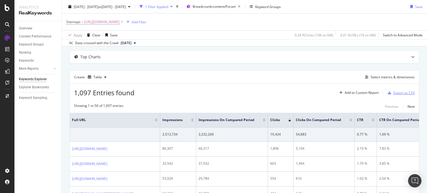
click at [395, 92] on div "Export as CSV" at bounding box center [404, 93] width 21 height 5
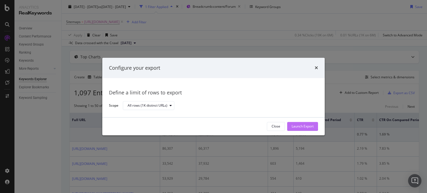
click at [307, 130] on div "Launch Export" at bounding box center [303, 126] width 22 height 8
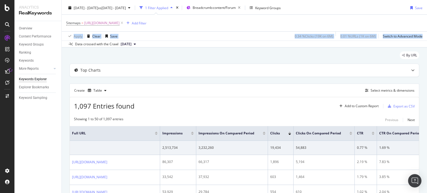
scroll to position [5, 0]
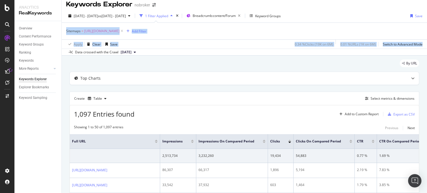
drag, startPoint x: 427, startPoint y: 23, endPoint x: 426, endPoint y: 19, distance: 3.4
click at [426, 19] on div "Keywords Explorer nobroker [DATE] - [DATE] vs [DATE] - [DATE] 1 Filter Applied …" at bounding box center [245, 96] width 366 height 193
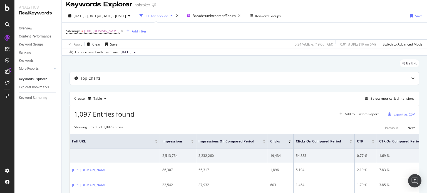
click at [296, 93] on div "Create Table Select metrics & dimensions" at bounding box center [245, 98] width 350 height 13
click at [401, 116] on div "Export as CSV" at bounding box center [404, 114] width 21 height 5
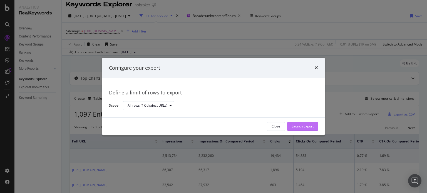
click at [303, 124] on div "Launch Export" at bounding box center [303, 126] width 22 height 8
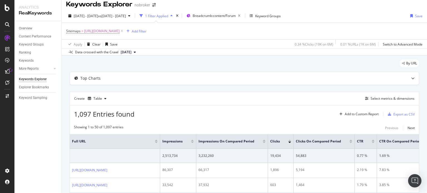
click at [131, 52] on span "[DATE]" at bounding box center [126, 52] width 11 height 5
click at [142, 74] on div "[DATE] 6.4M URLs" at bounding box center [141, 70] width 52 height 8
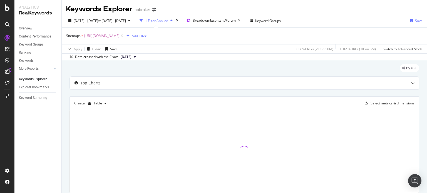
click at [132, 70] on div "By URL" at bounding box center [245, 70] width 350 height 12
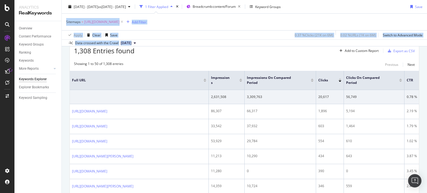
drag, startPoint x: 427, startPoint y: 19, endPoint x: 426, endPoint y: 29, distance: 10.1
click at [426, 29] on div "Keywords Explorer nobroker [DATE] - [DATE] vs [DATE] - [DATE] 1 Filter Applied …" at bounding box center [245, 96] width 366 height 193
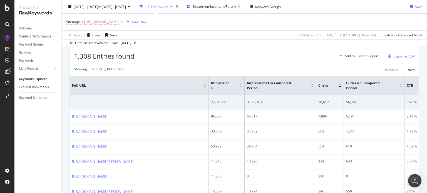
click at [303, 51] on div "1,308 Entries found Add to Custom Report Export as CSV" at bounding box center [244, 54] width 349 height 14
click at [395, 56] on div "Export as CSV" at bounding box center [404, 56] width 21 height 5
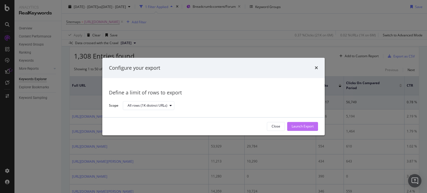
click at [295, 125] on div "Launch Export" at bounding box center [303, 126] width 22 height 5
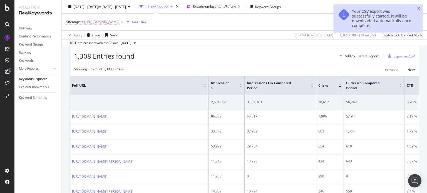
click at [314, 20] on div "Sitemaps = [URL][DOMAIN_NAME] Add Filter" at bounding box center [244, 22] width 357 height 17
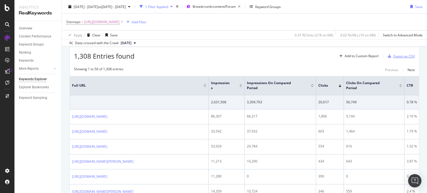
click at [399, 57] on div "Export as CSV" at bounding box center [404, 56] width 21 height 5
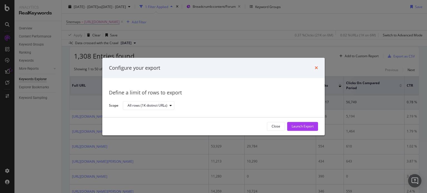
click at [317, 69] on icon "times" at bounding box center [316, 68] width 3 height 4
